Goal: Task Accomplishment & Management: Use online tool/utility

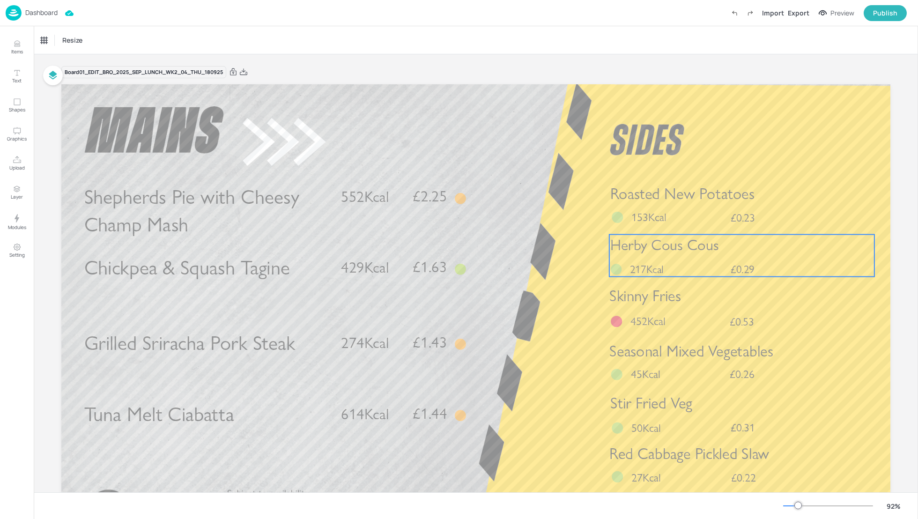
click at [700, 264] on div "Herby Cous Cous £0.29 217Kcal" at bounding box center [741, 256] width 265 height 42
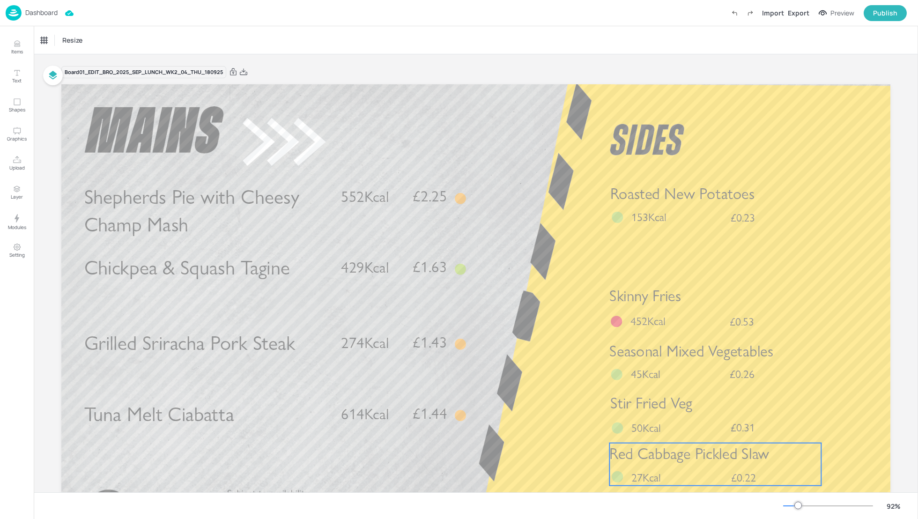
click at [686, 473] on div "Red Cabbage Pickled Slaw £0.22 27Kcal" at bounding box center [715, 464] width 212 height 43
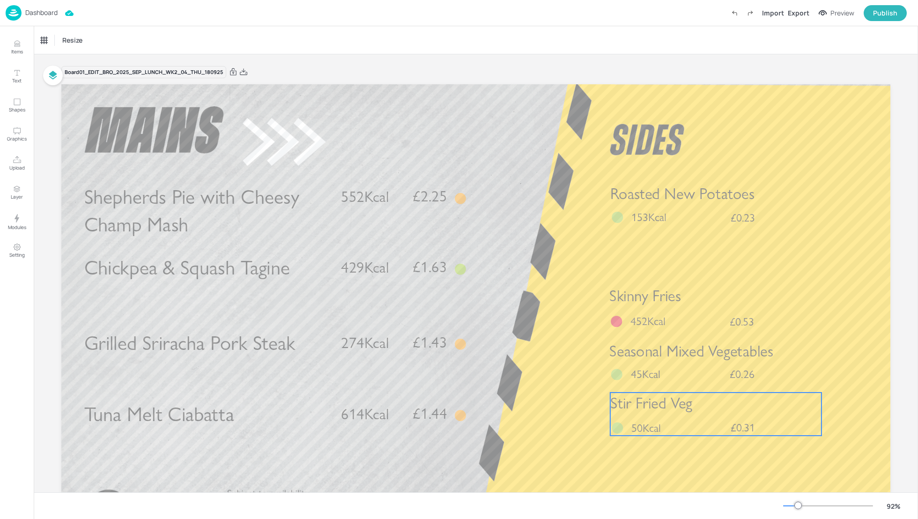
click at [679, 401] on span "Stir Fried Veg" at bounding box center [651, 403] width 82 height 19
click at [715, 375] on icon at bounding box center [716, 376] width 6 height 7
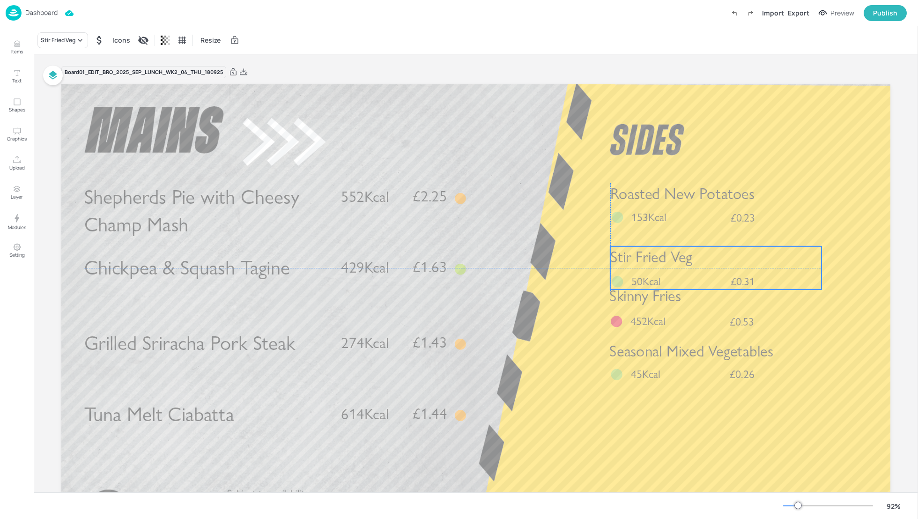
drag, startPoint x: 712, startPoint y: 410, endPoint x: 711, endPoint y: 266, distance: 144.7
click at [711, 266] on p "Stir Fried Veg" at bounding box center [715, 257] width 211 height 22
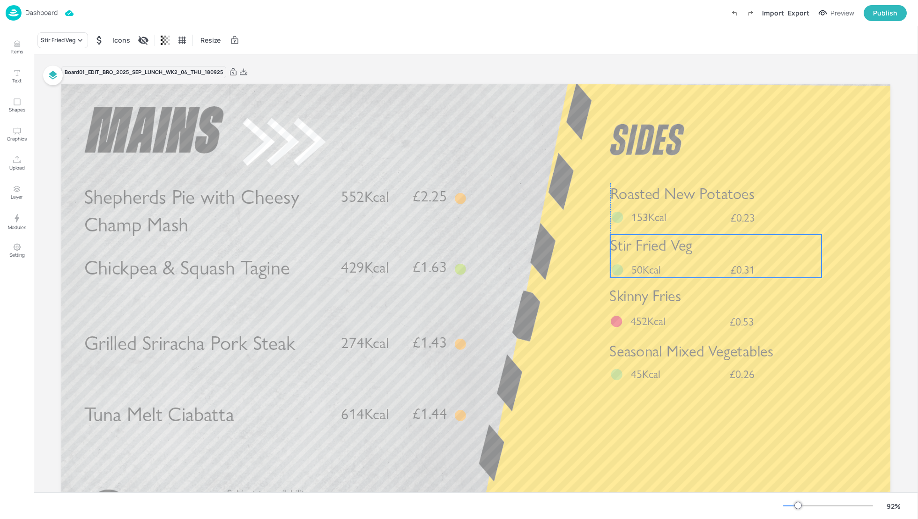
drag, startPoint x: 711, startPoint y: 266, endPoint x: 711, endPoint y: 253, distance: 12.7
click at [711, 253] on p "Stir Fried Veg" at bounding box center [715, 246] width 211 height 22
click at [664, 259] on div "Stir Fried Veg £0.31 50Kcal" at bounding box center [715, 257] width 211 height 43
click at [664, 258] on div "Stir Fried Veg £0.31 50Kcal" at bounding box center [715, 256] width 211 height 43
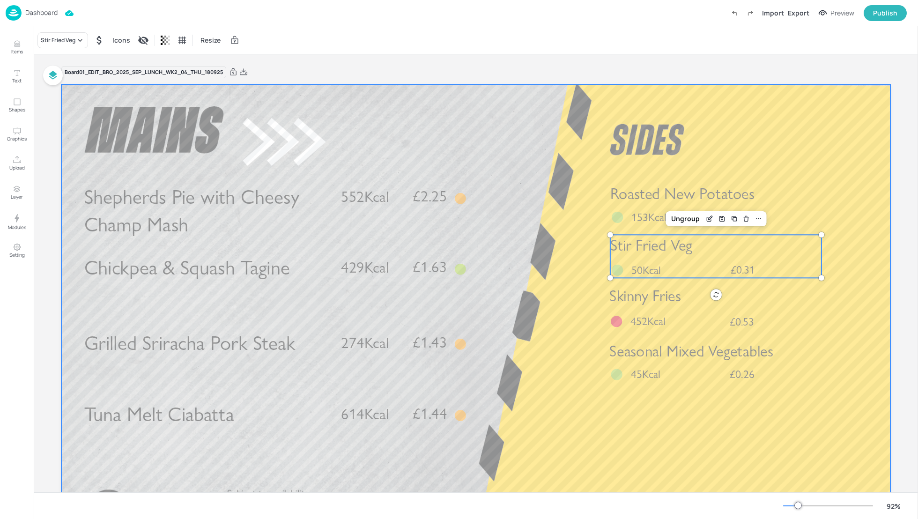
click at [561, 275] on div at bounding box center [475, 317] width 829 height 466
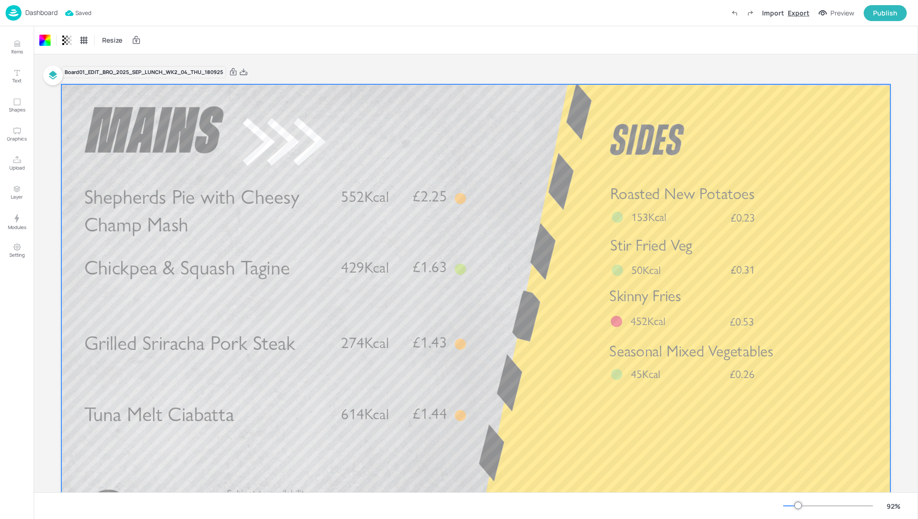
click at [796, 10] on div "Export" at bounding box center [799, 13] width 22 height 10
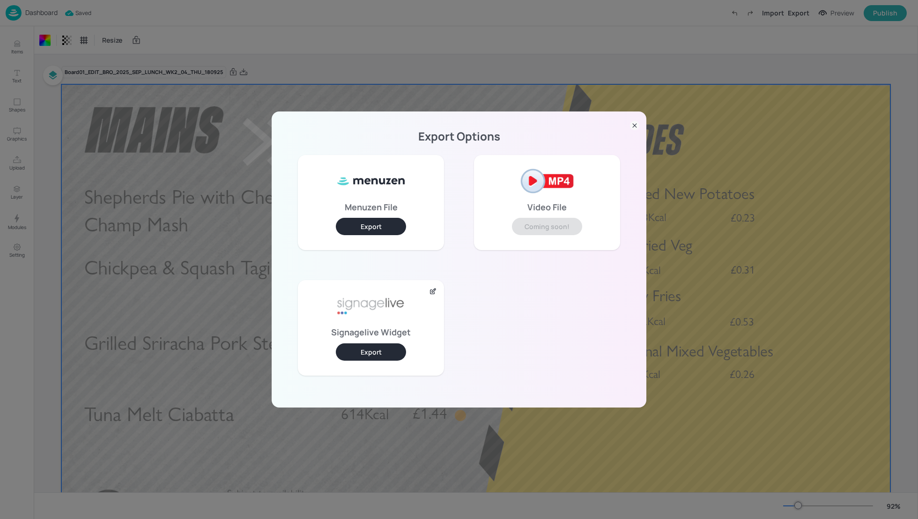
click at [367, 348] on button "Export" at bounding box center [371, 351] width 70 height 17
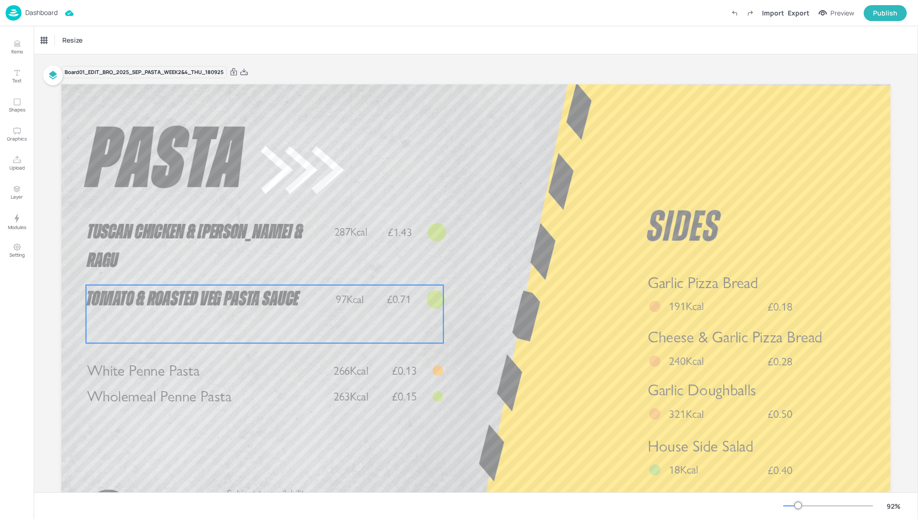
click at [257, 294] on span "Tomato & Roasted Veg Pasta Sauce" at bounding box center [192, 299] width 213 height 21
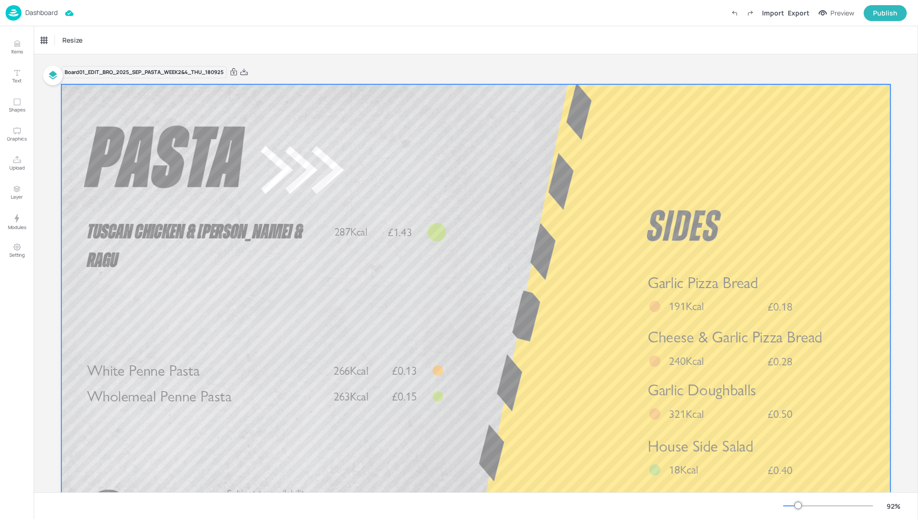
click at [535, 318] on div at bounding box center [475, 317] width 829 height 466
click at [794, 14] on div "Export" at bounding box center [799, 13] width 22 height 10
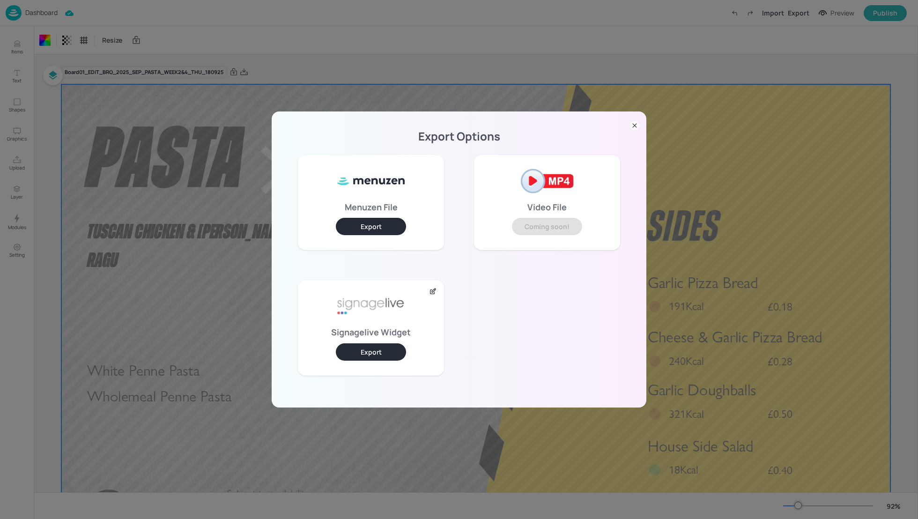
click at [372, 352] on button "Export" at bounding box center [371, 351] width 70 height 17
